Goal: Check status: Check status

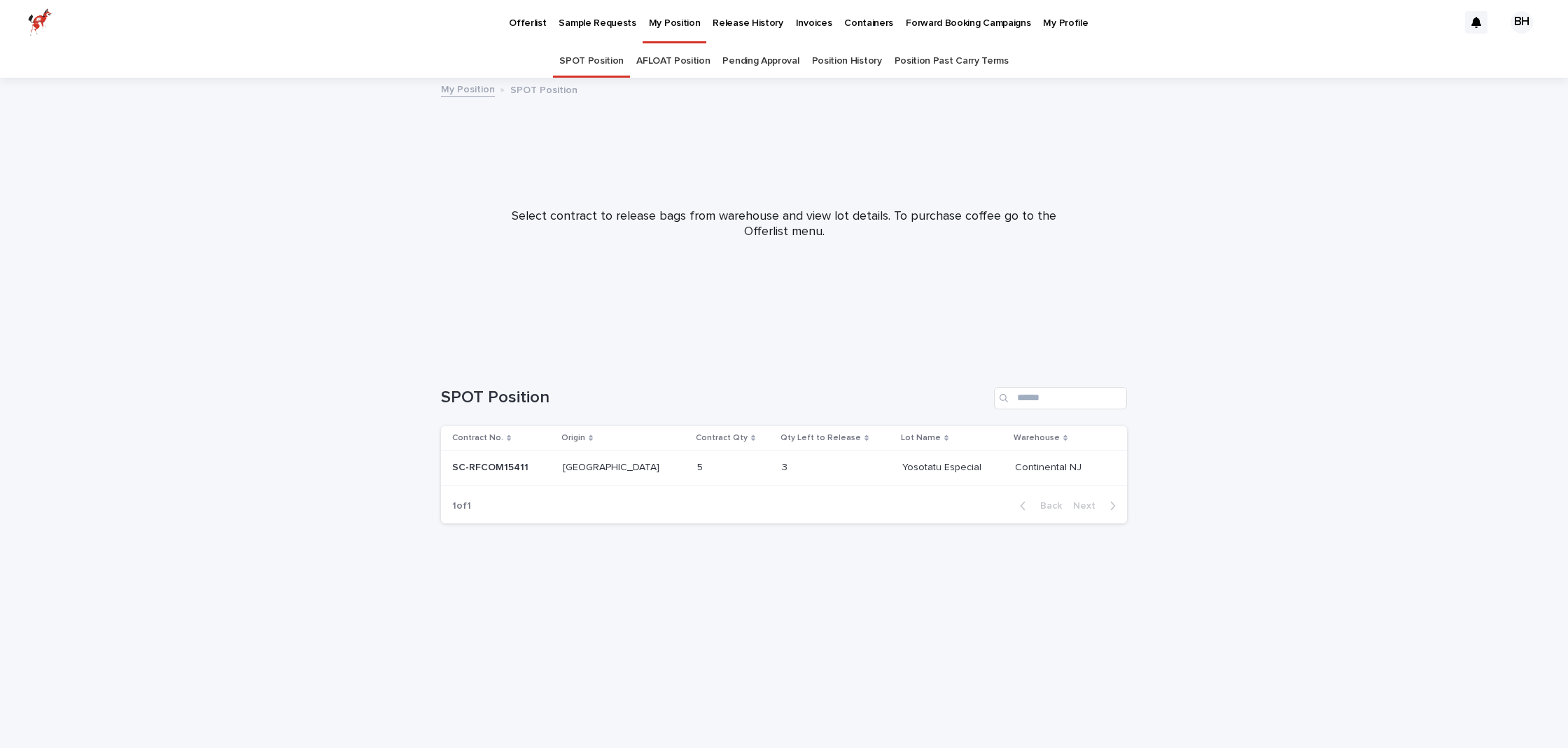
click at [674, 63] on link "AFLOAT Position" at bounding box center [673, 62] width 74 height 33
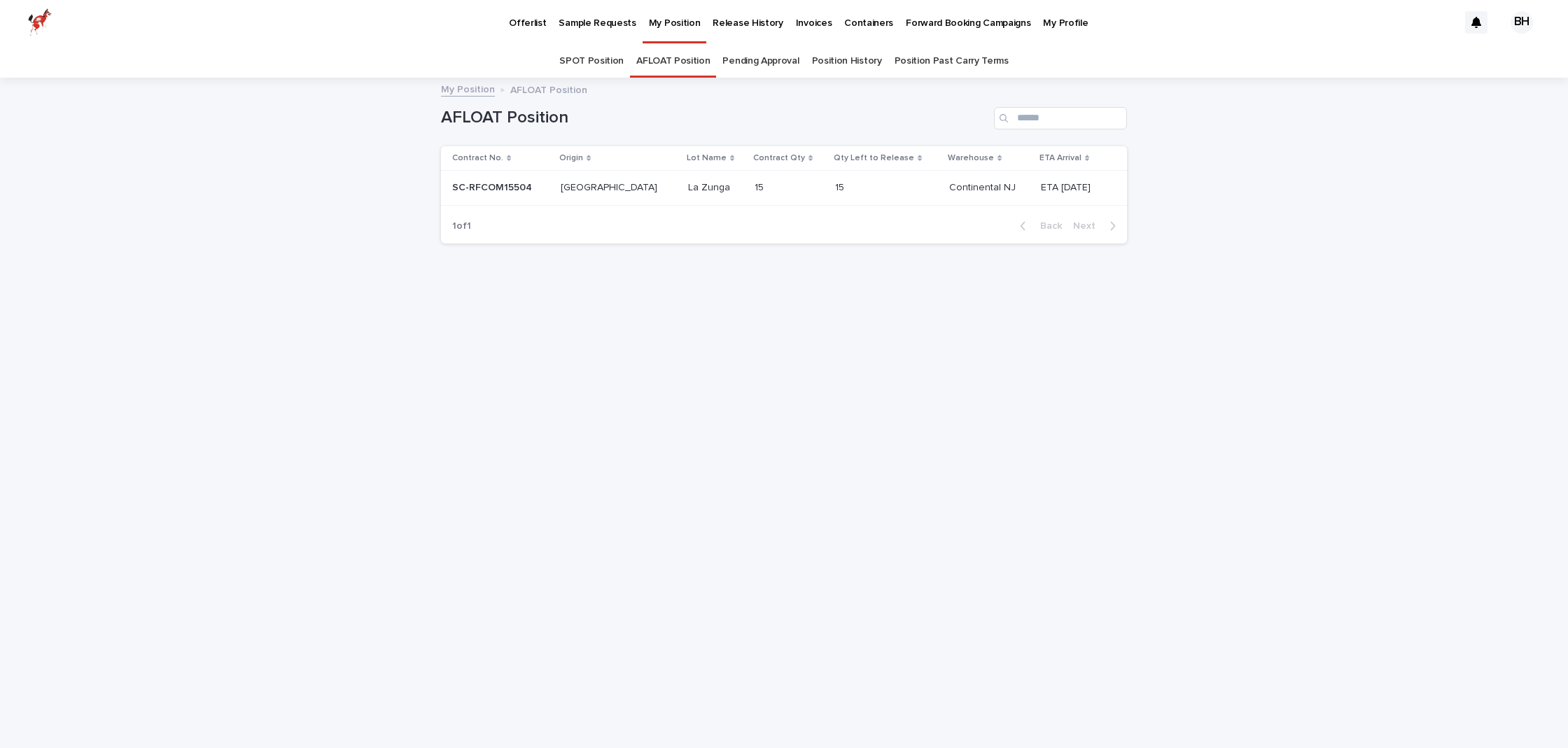
click at [495, 185] on p "SC-RFCOM15504" at bounding box center [493, 186] width 83 height 15
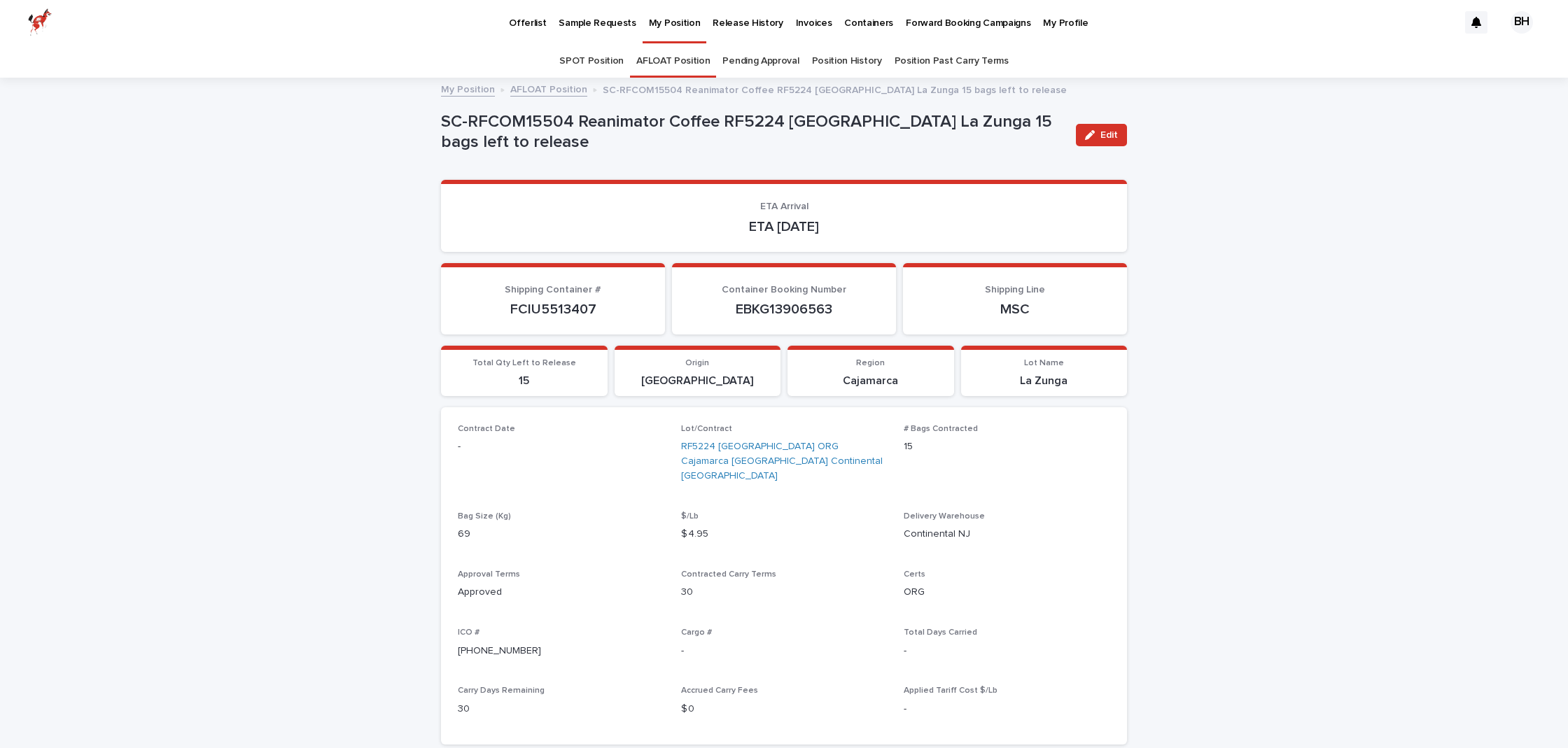
click at [853, 59] on link "Position History" at bounding box center [846, 62] width 70 height 33
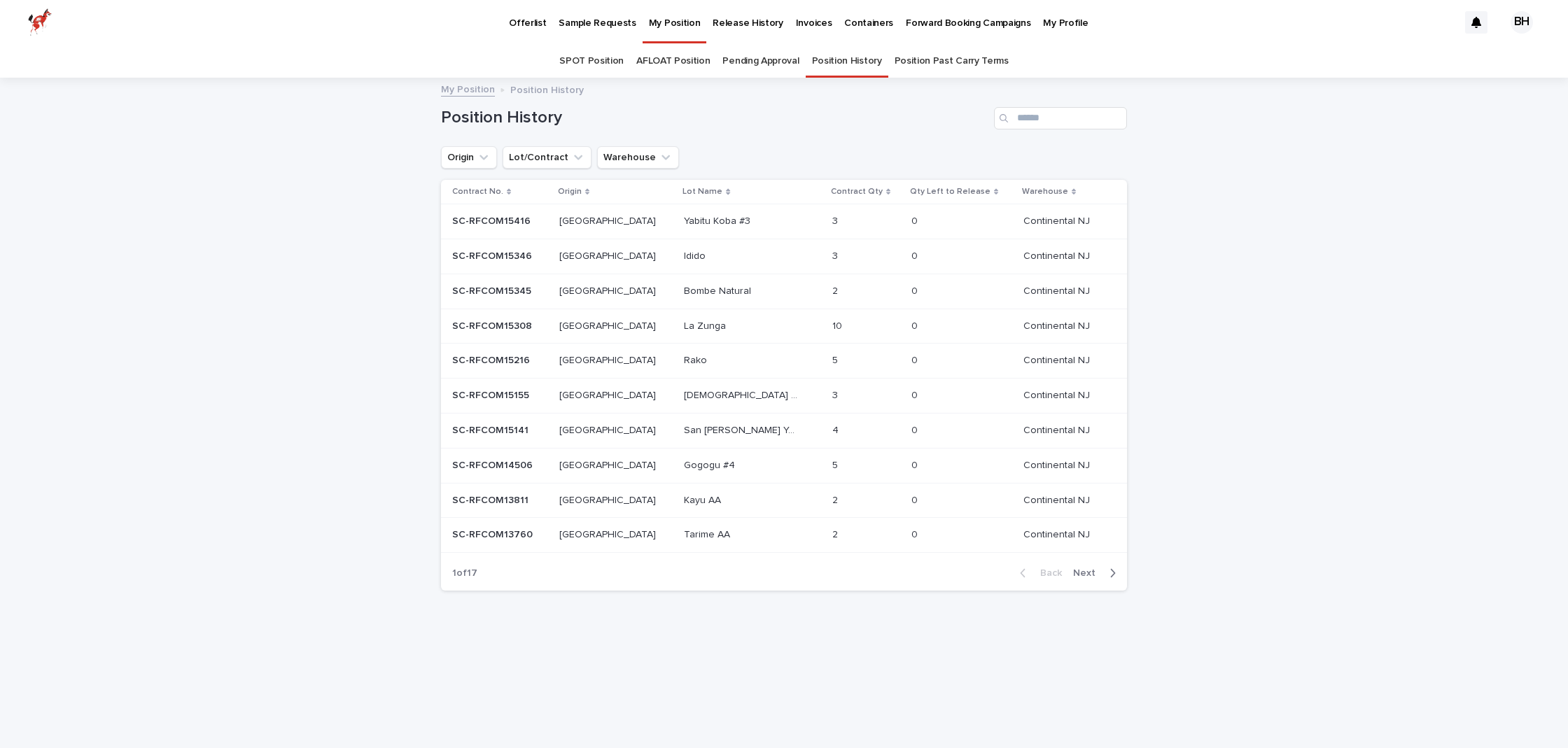
click at [727, 25] on p "Release History" at bounding box center [747, 15] width 70 height 30
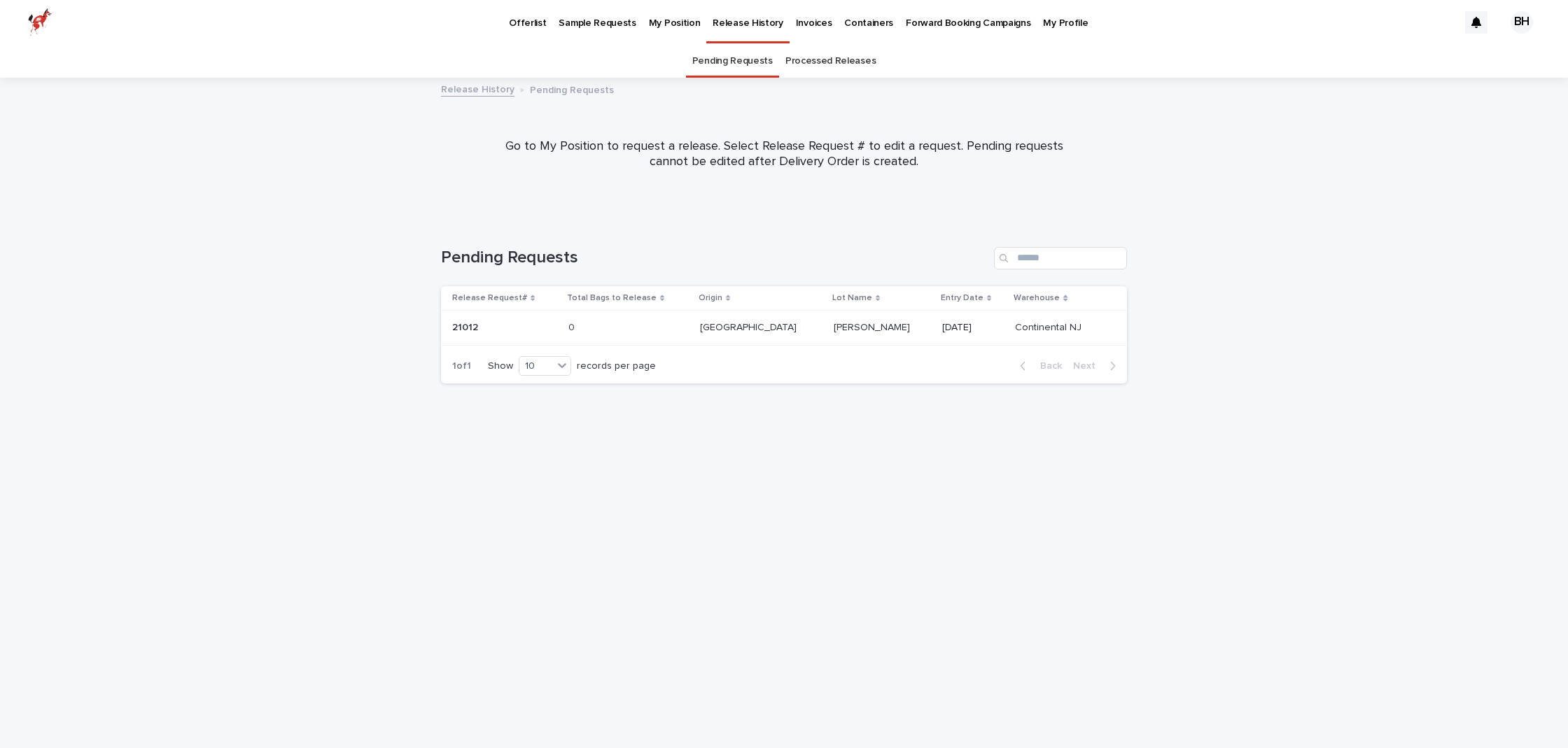
click at [660, 23] on p "My Position" at bounding box center [674, 15] width 52 height 30
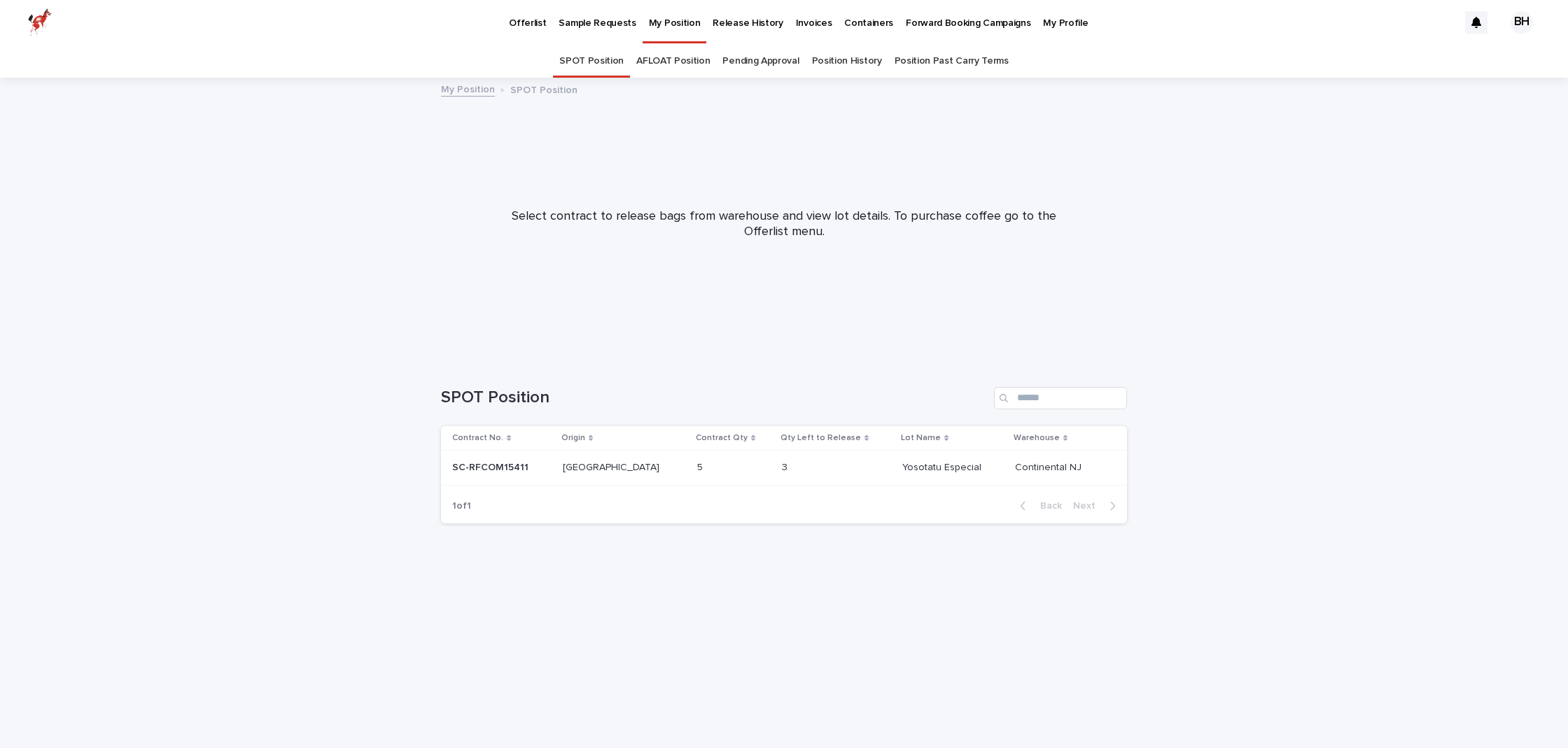
click at [781, 274] on div at bounding box center [784, 218] width 1568 height 280
click at [668, 60] on link "AFLOAT Position" at bounding box center [673, 62] width 74 height 33
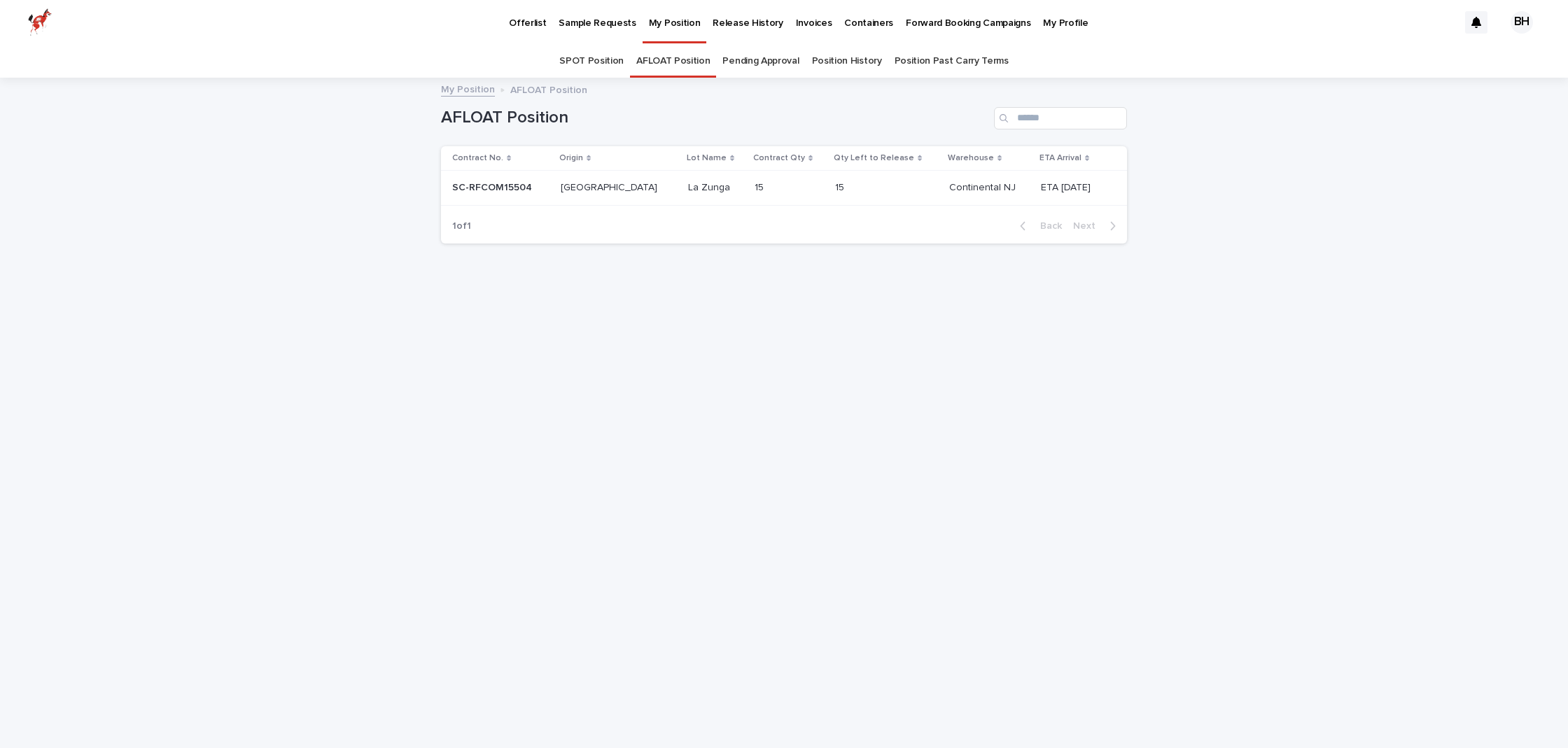
click at [597, 61] on link "SPOT Position" at bounding box center [592, 62] width 64 height 33
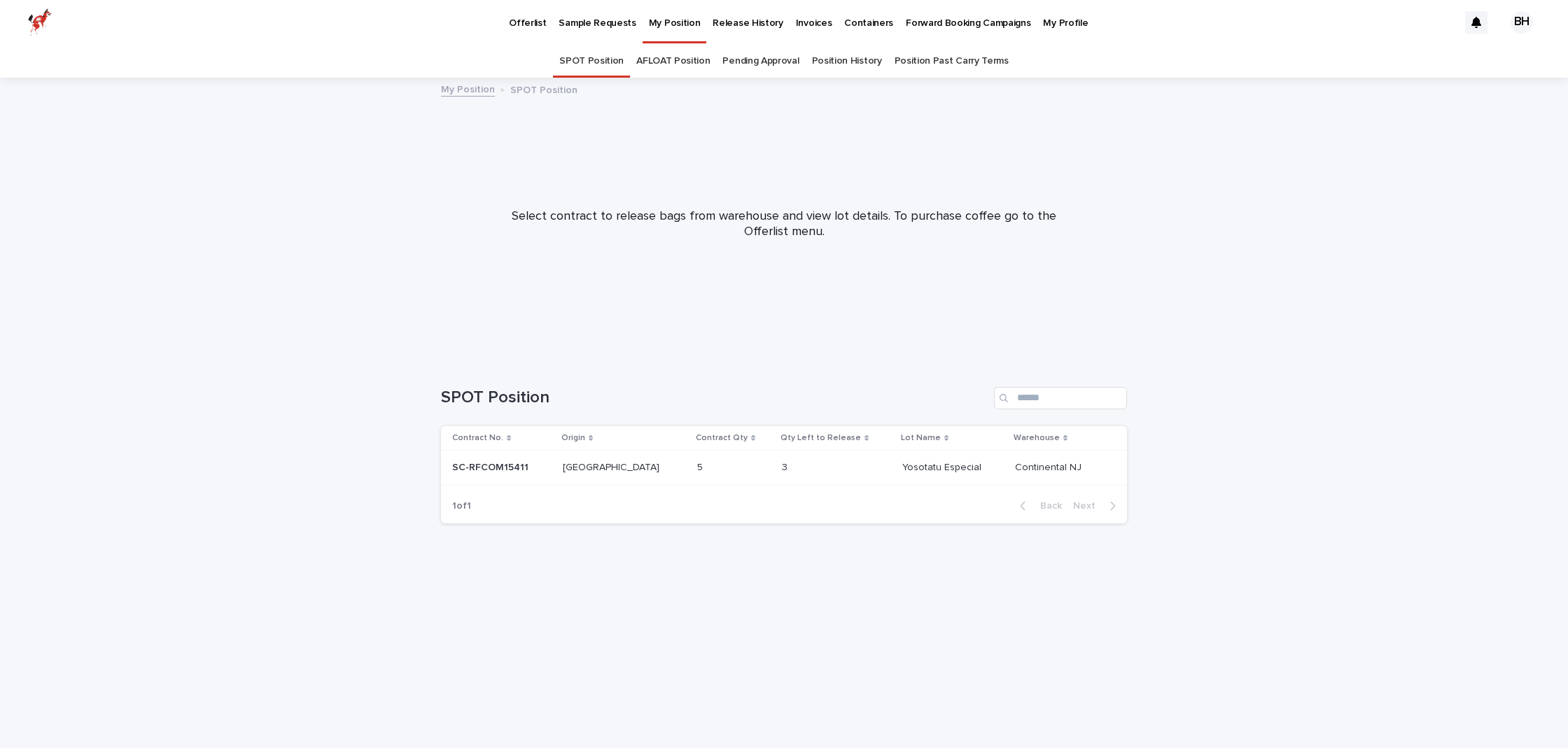
click at [682, 61] on link "AFLOAT Position" at bounding box center [673, 62] width 74 height 33
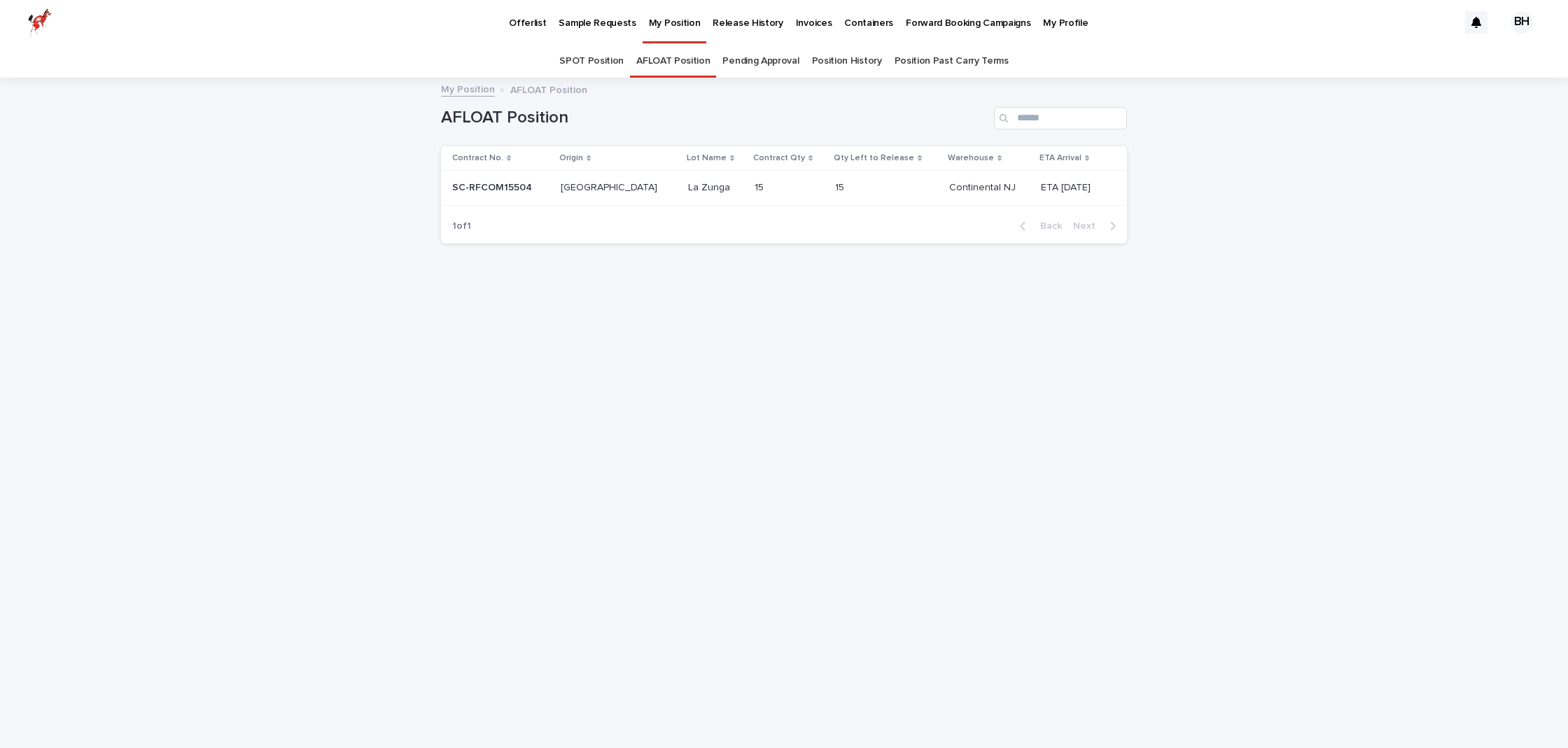
click at [590, 62] on link "SPOT Position" at bounding box center [592, 62] width 64 height 33
